Goal: Navigation & Orientation: Go to known website

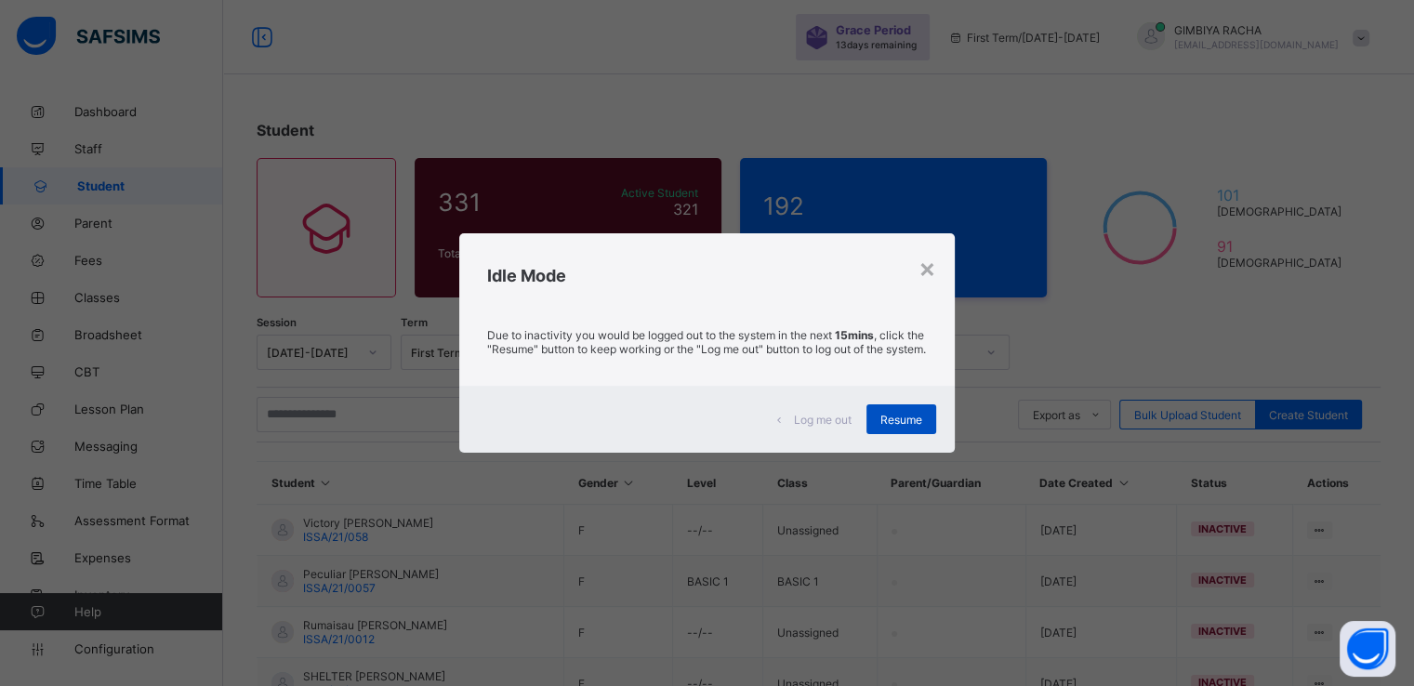
click at [889, 418] on div "Resume" at bounding box center [901, 419] width 70 height 30
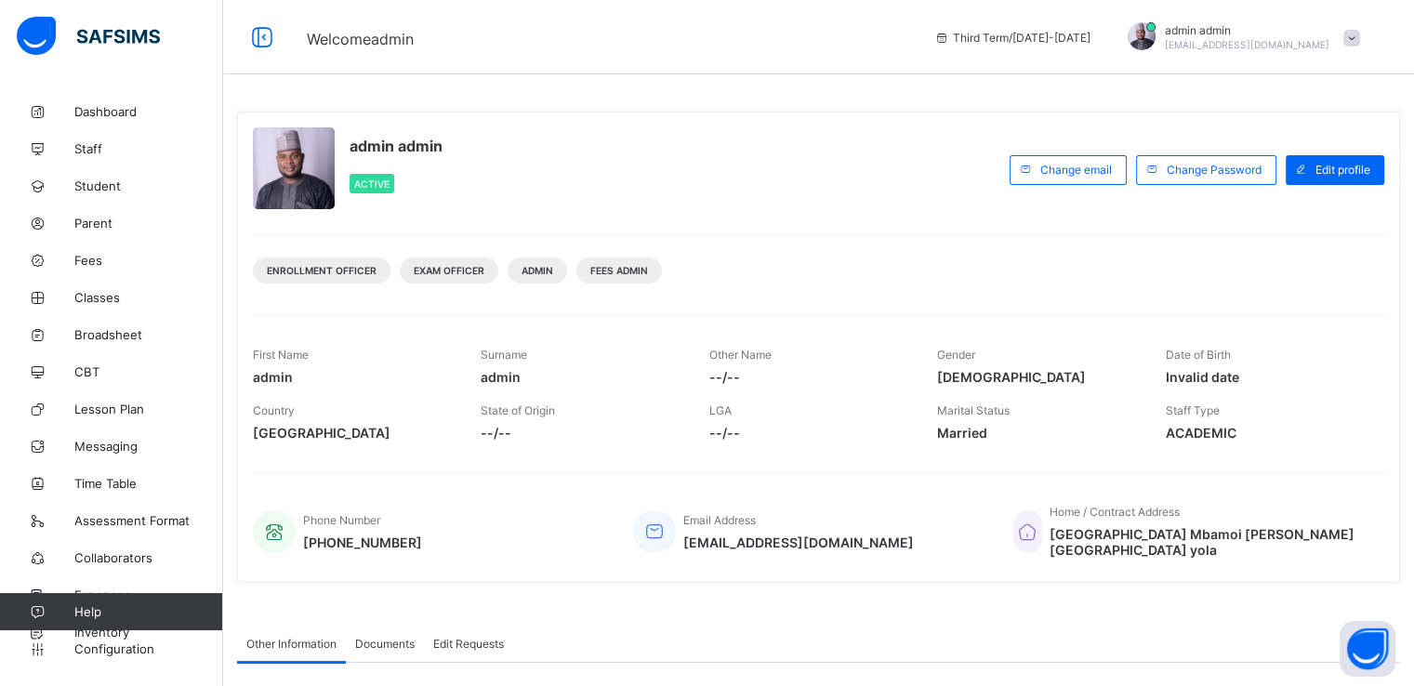
drag, startPoint x: 1358, startPoint y: 0, endPoint x: 864, endPoint y: 109, distance: 505.4
click at [864, 109] on div "admin admin Active Change email Change Password Edit profile Enrollment Officer…" at bounding box center [818, 347] width 1163 height 499
click at [1329, 39] on span "alikhlasexcellence@gmail.com" at bounding box center [1247, 44] width 165 height 11
click at [1360, 34] on span at bounding box center [1351, 38] width 17 height 17
click at [814, 212] on div "admin admin Active Change email Change Password Edit profile Enrollment Officer…" at bounding box center [818, 347] width 1163 height 471
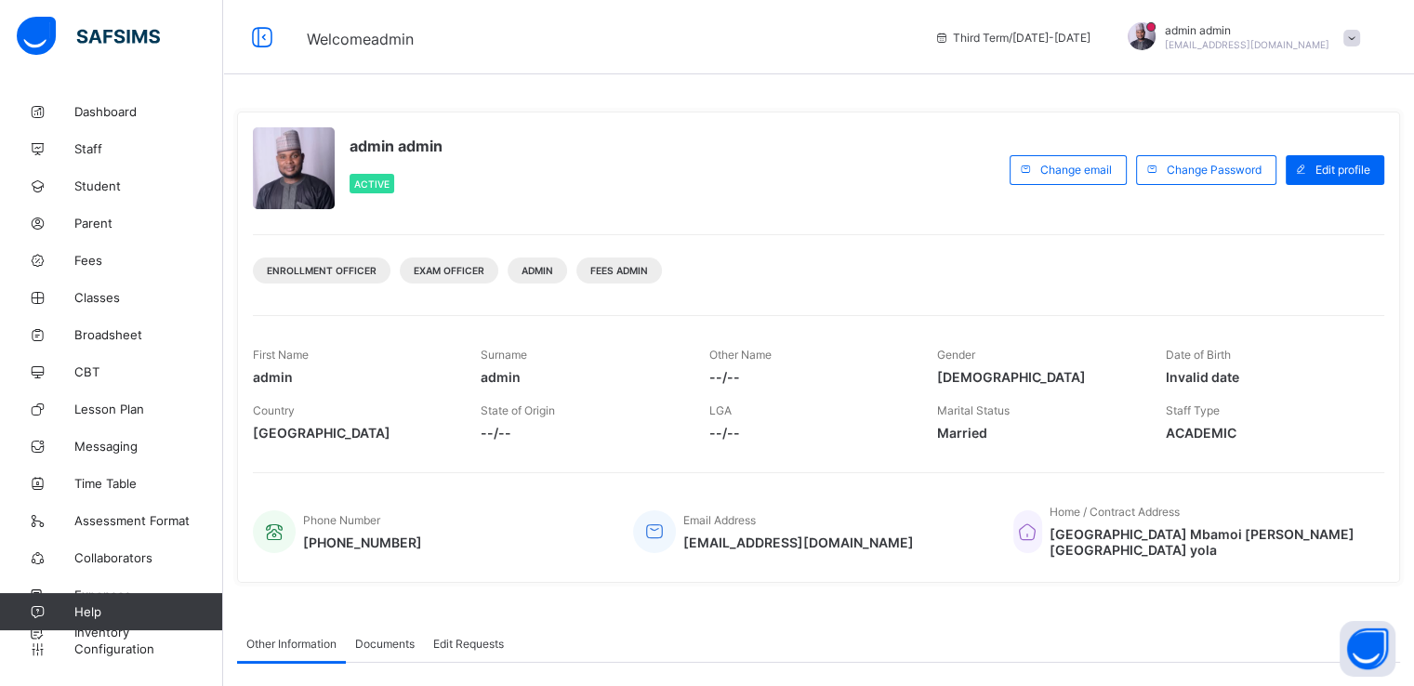
click at [967, 273] on div "Enrollment Officer Exam Officer Admin Fees Admin" at bounding box center [818, 263] width 1131 height 59
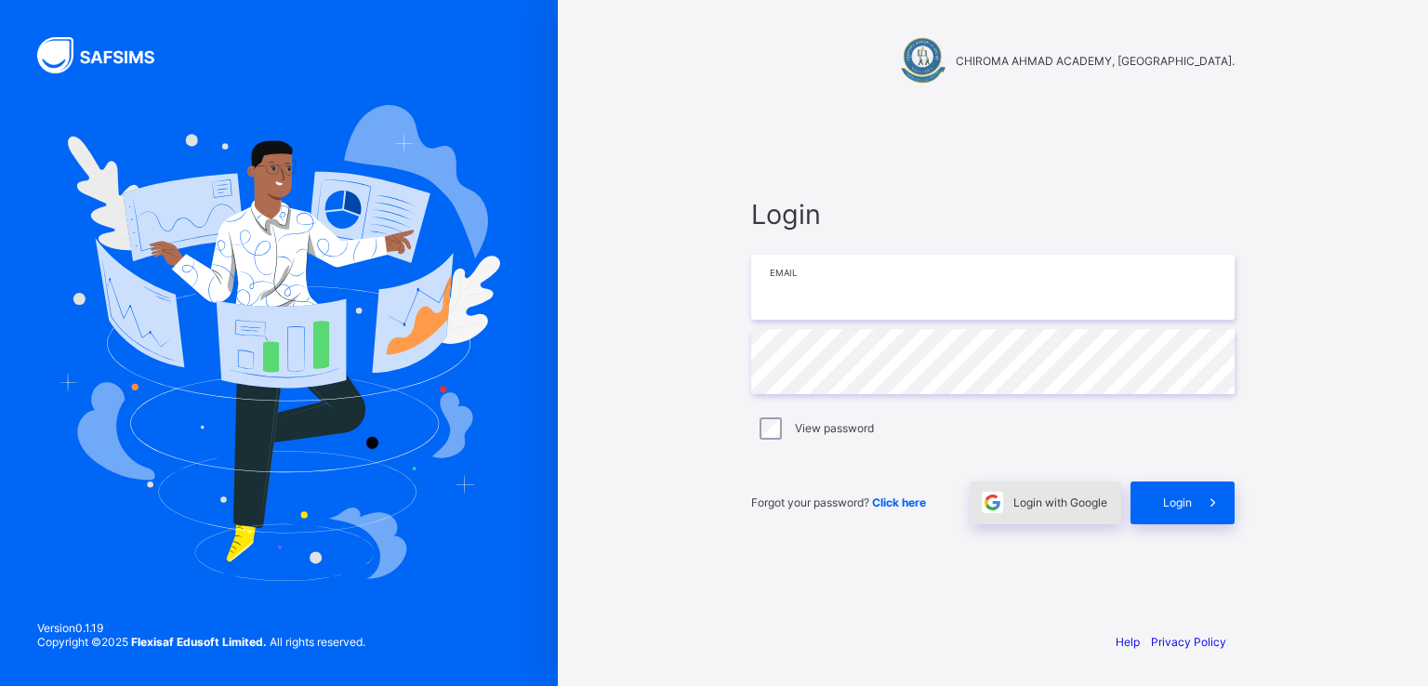
type input "**********"
click at [1047, 495] on span "Login with Google" at bounding box center [1060, 502] width 94 height 14
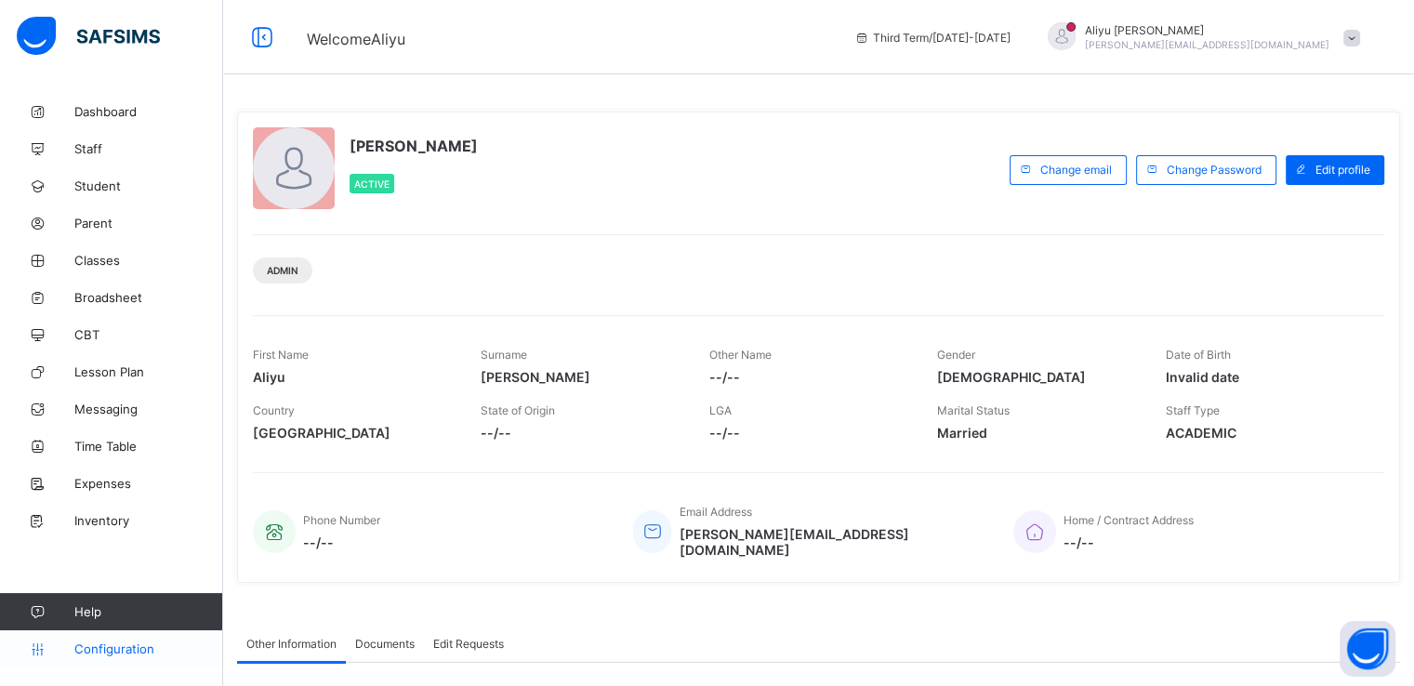
click at [97, 652] on span "Configuration" at bounding box center [148, 648] width 148 height 15
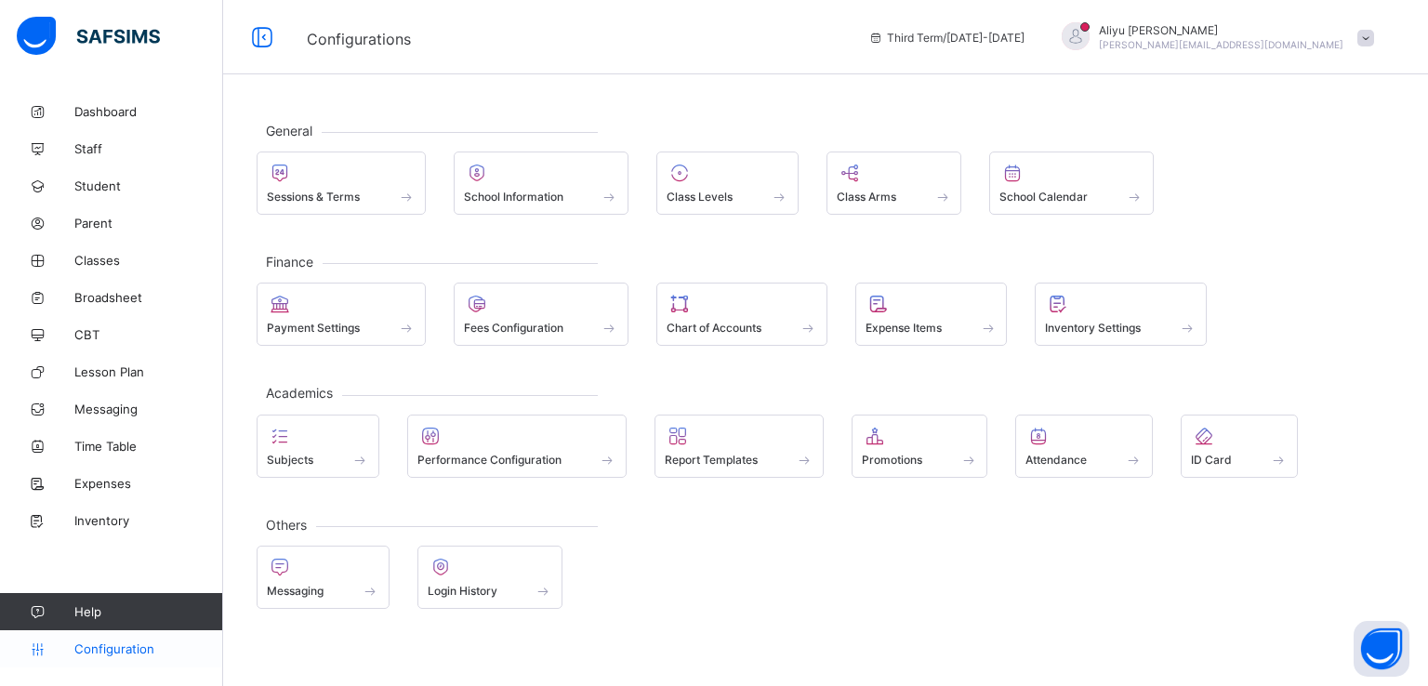
click at [113, 648] on span "Configuration" at bounding box center [148, 648] width 148 height 15
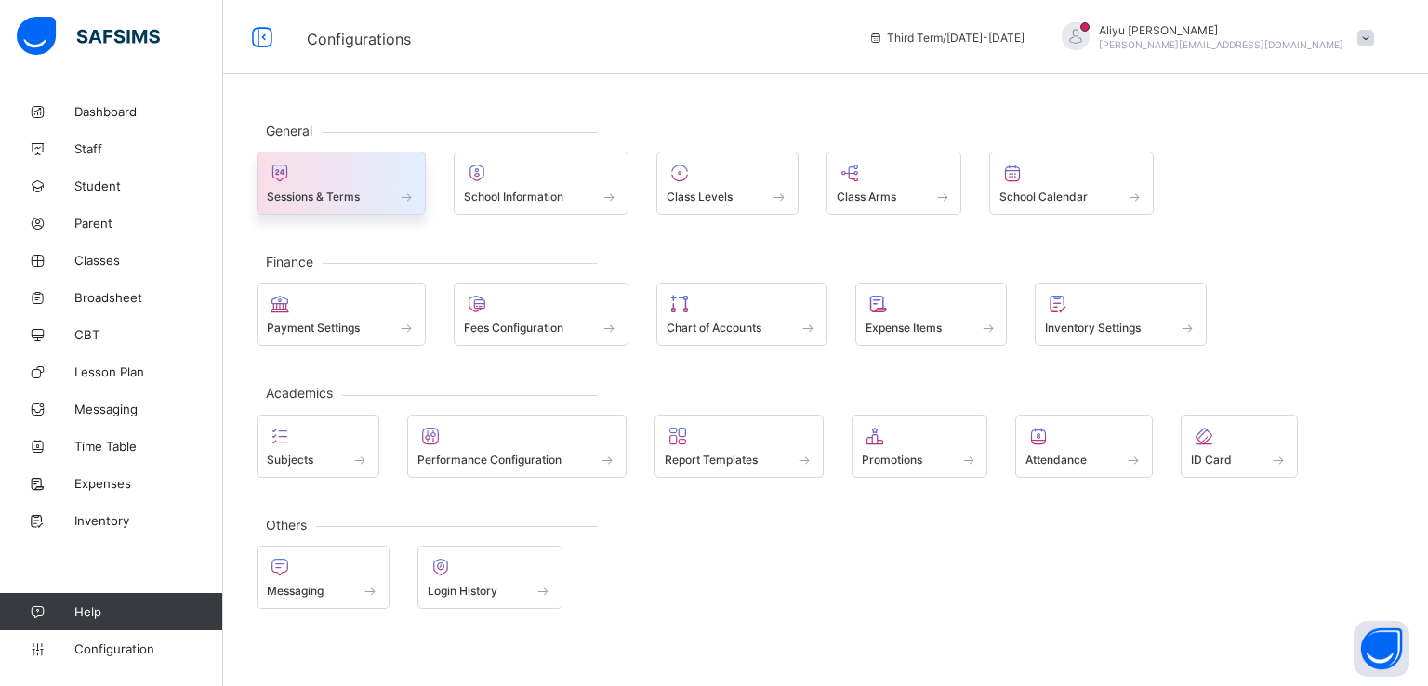
click at [323, 186] on span at bounding box center [341, 186] width 149 height 5
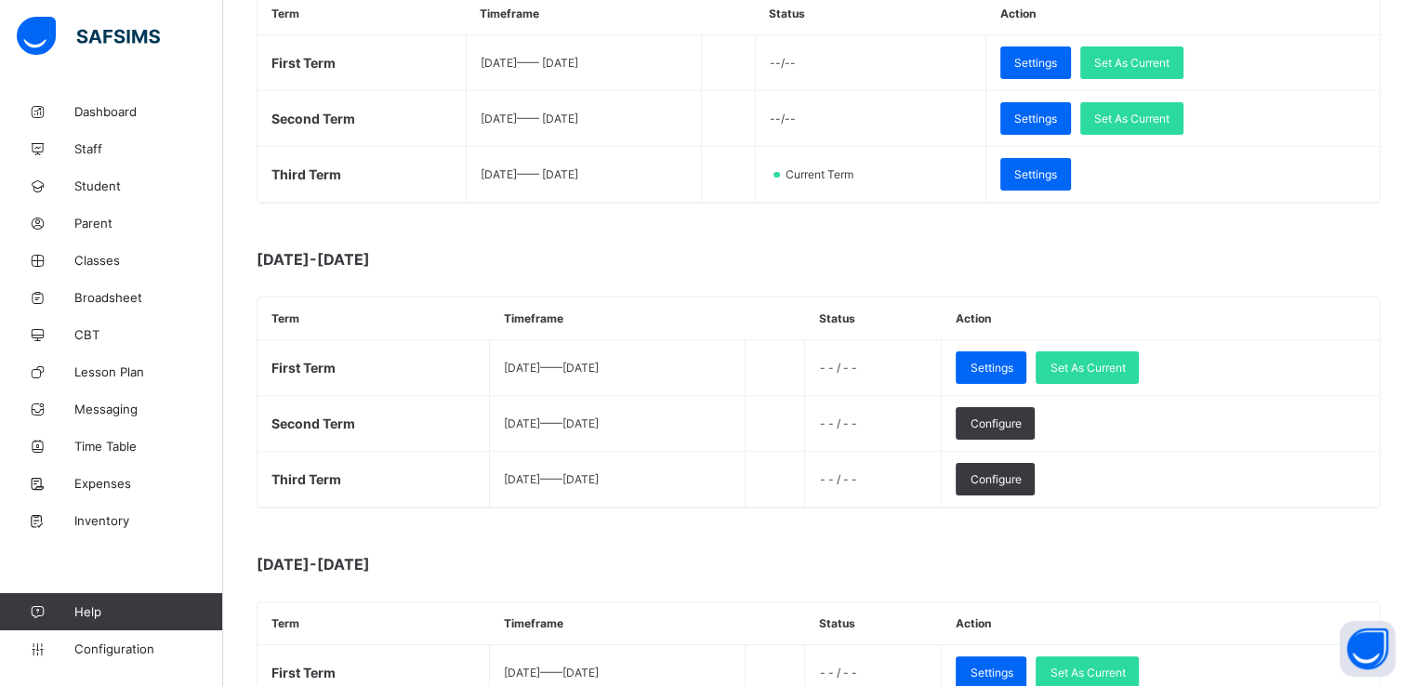
scroll to position [351, 0]
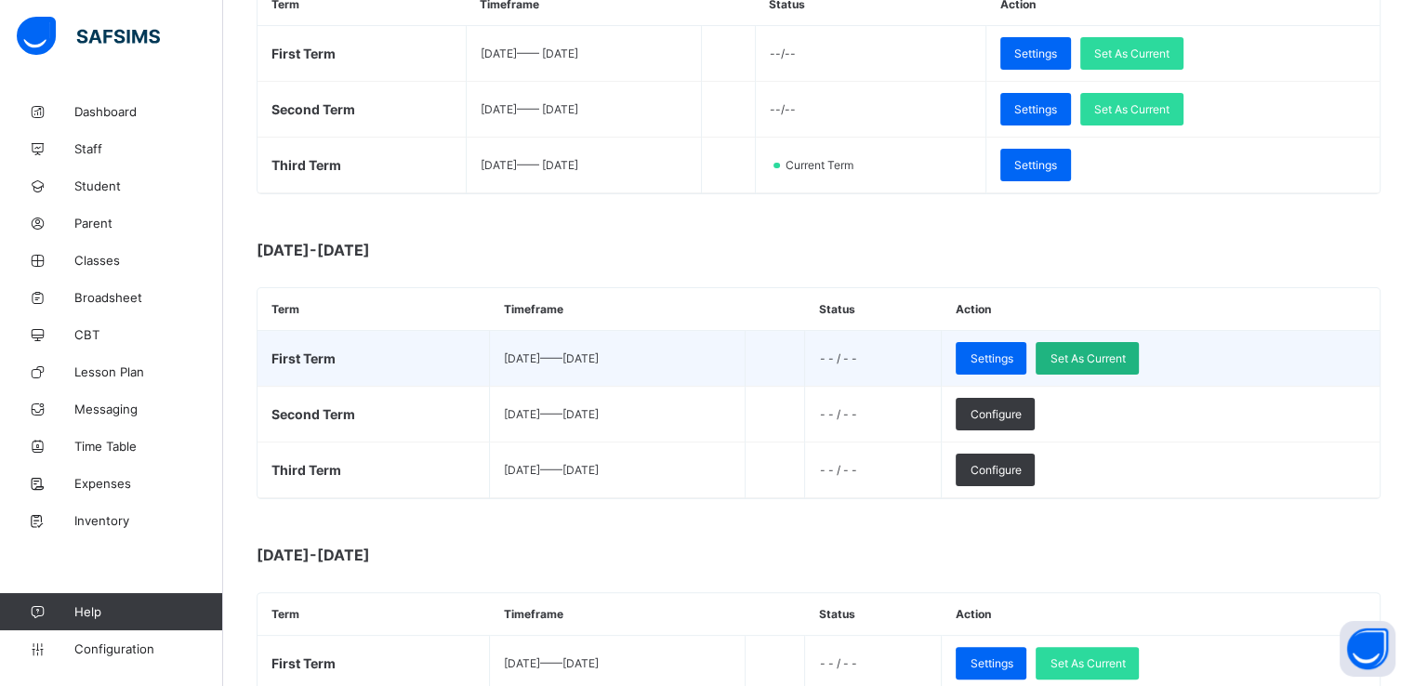
click at [1125, 351] on span "Set As Current" at bounding box center [1086, 358] width 75 height 14
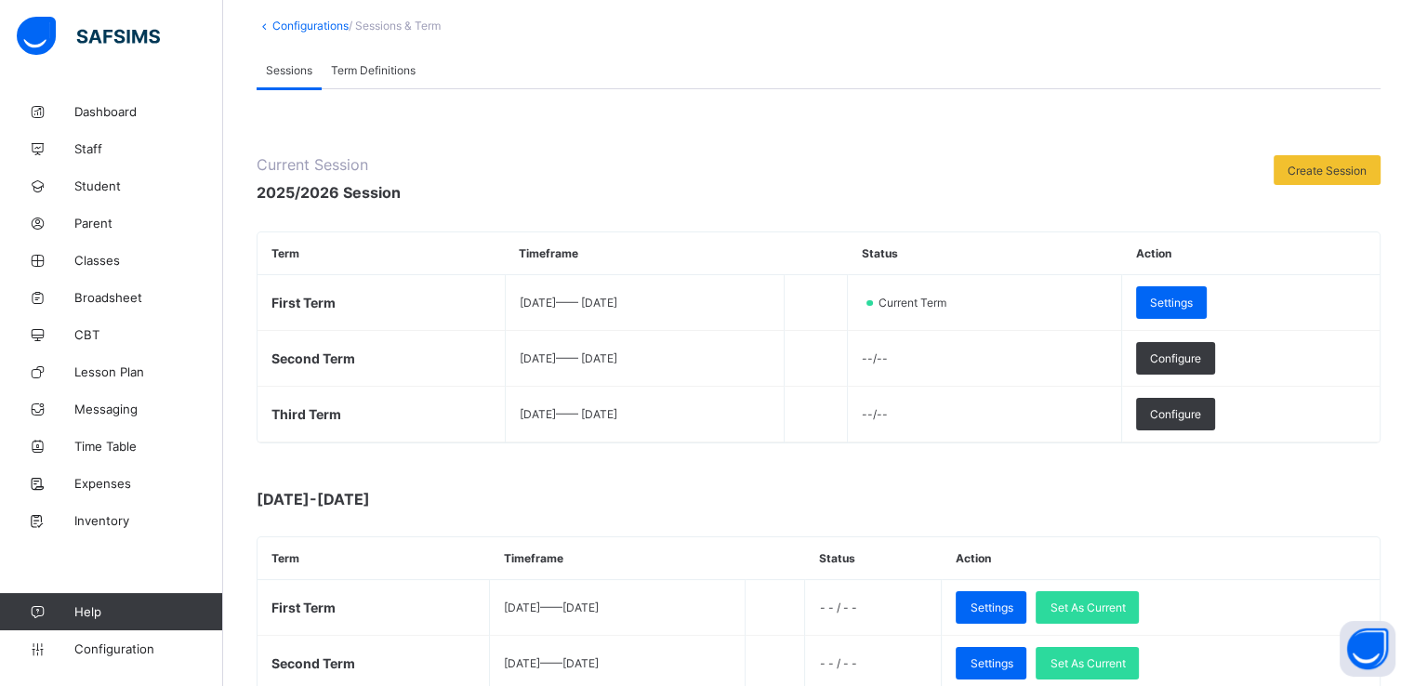
scroll to position [0, 0]
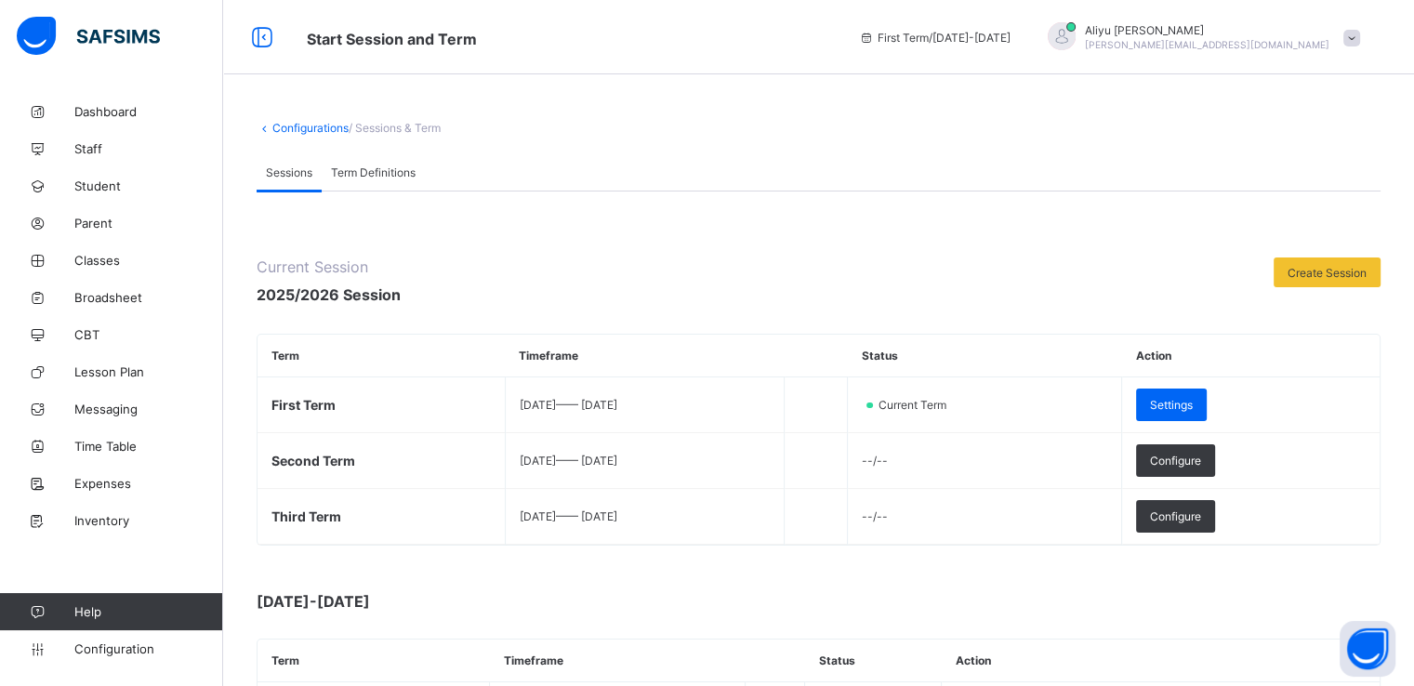
click at [1360, 43] on span at bounding box center [1351, 38] width 17 height 17
click at [1312, 211] on span "Subscription" at bounding box center [1284, 218] width 93 height 14
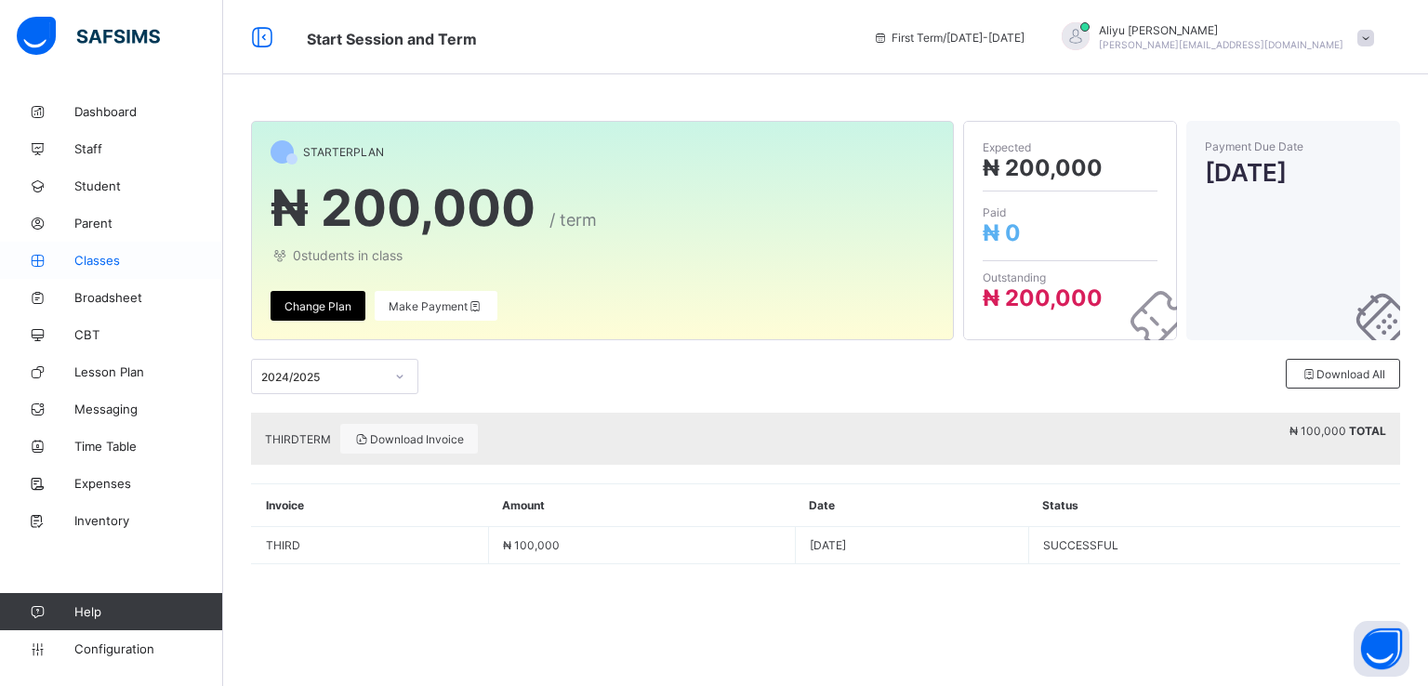
click at [94, 257] on span "Classes" at bounding box center [148, 260] width 149 height 15
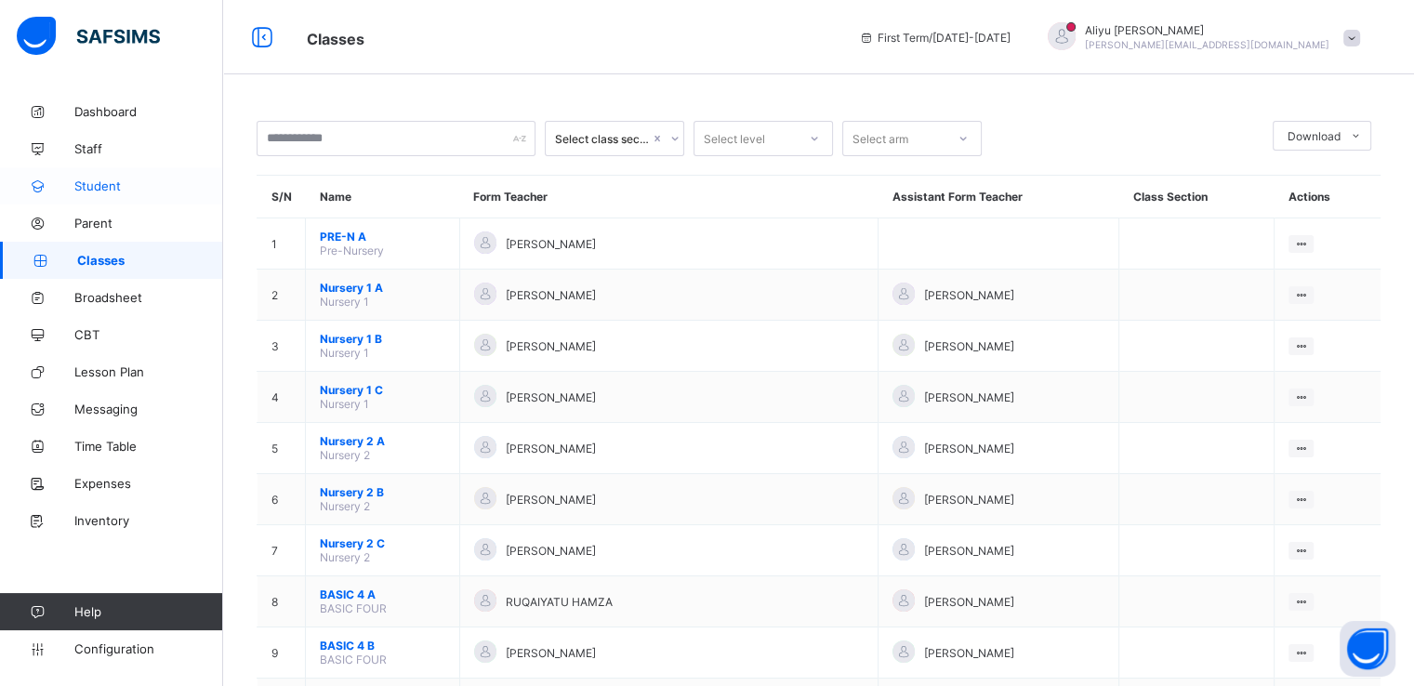
click at [97, 172] on link "Student" at bounding box center [111, 185] width 223 height 37
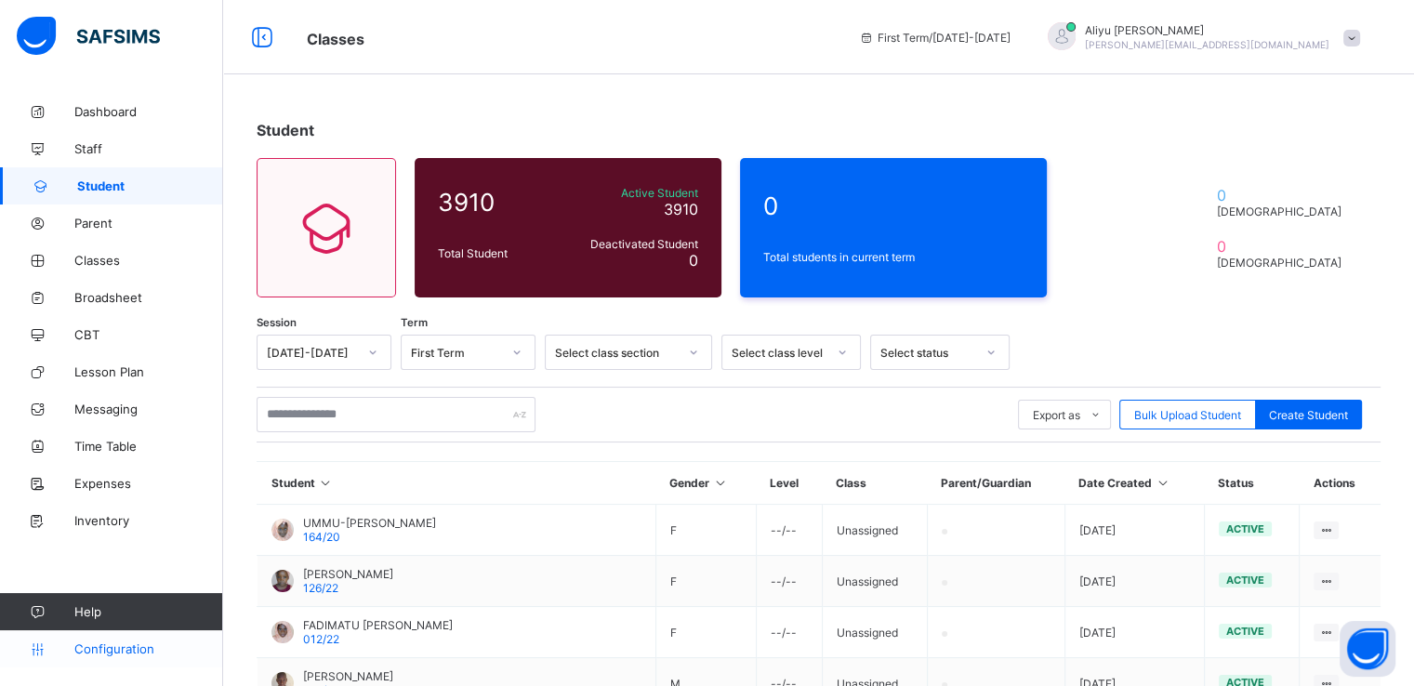
click at [112, 647] on span "Configuration" at bounding box center [148, 648] width 148 height 15
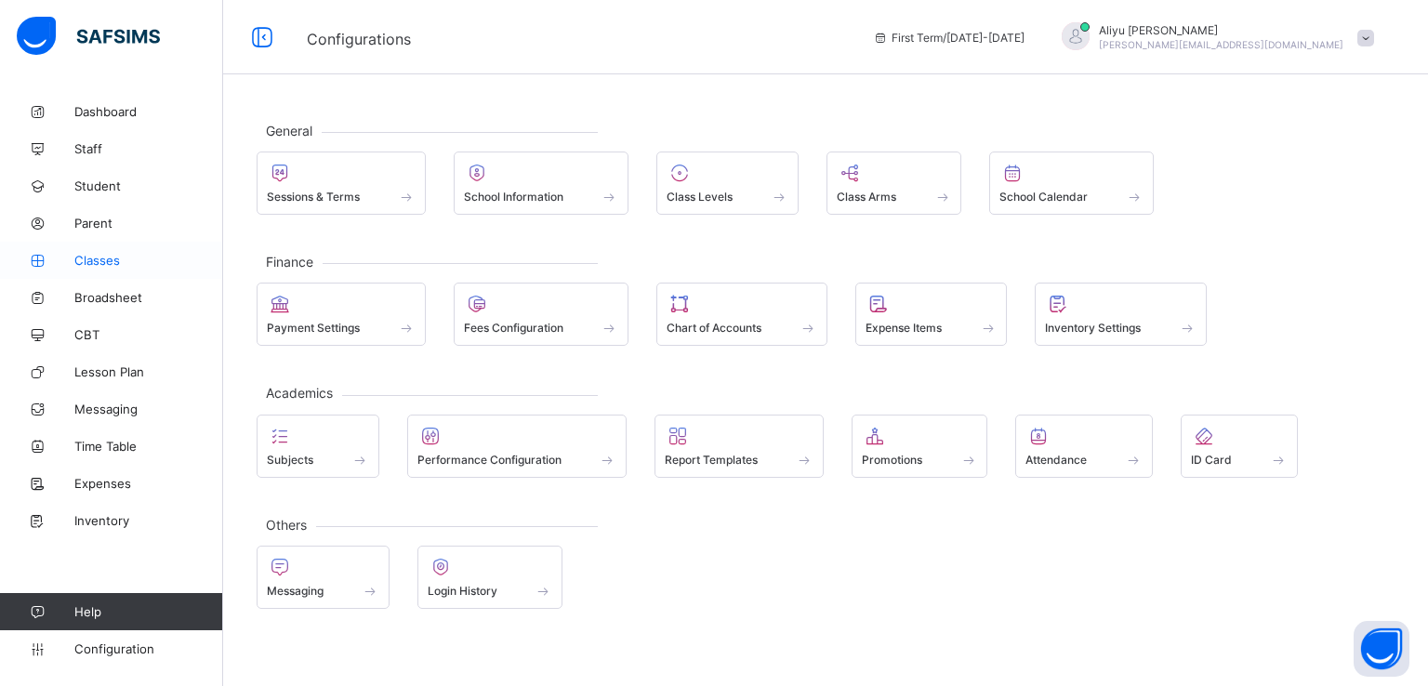
click at [90, 261] on span "Classes" at bounding box center [148, 260] width 149 height 15
